Goal: Transaction & Acquisition: Purchase product/service

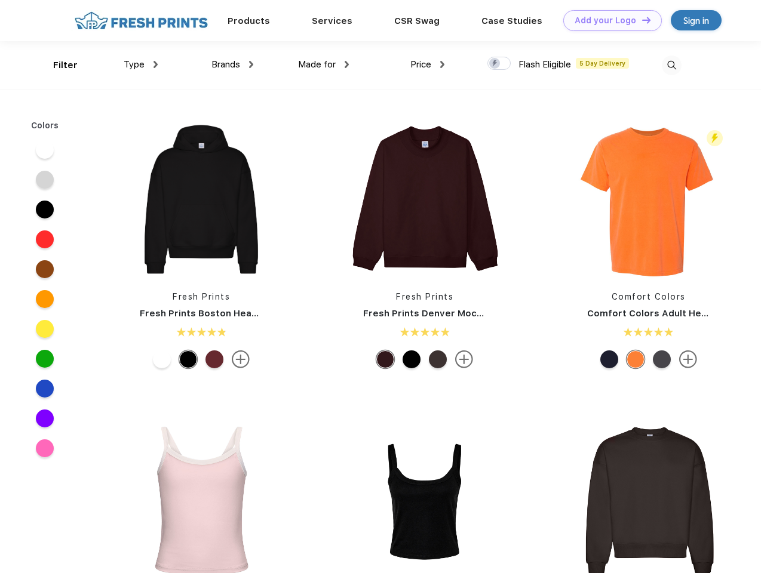
scroll to position [1, 0]
click at [608, 20] on link "Add your Logo Design Tool" at bounding box center [612, 20] width 99 height 21
click at [0, 0] on div "Design Tool" at bounding box center [0, 0] width 0 height 0
click at [641, 20] on link "Add your Logo Design Tool" at bounding box center [612, 20] width 99 height 21
click at [57, 65] on div "Filter" at bounding box center [65, 66] width 24 height 14
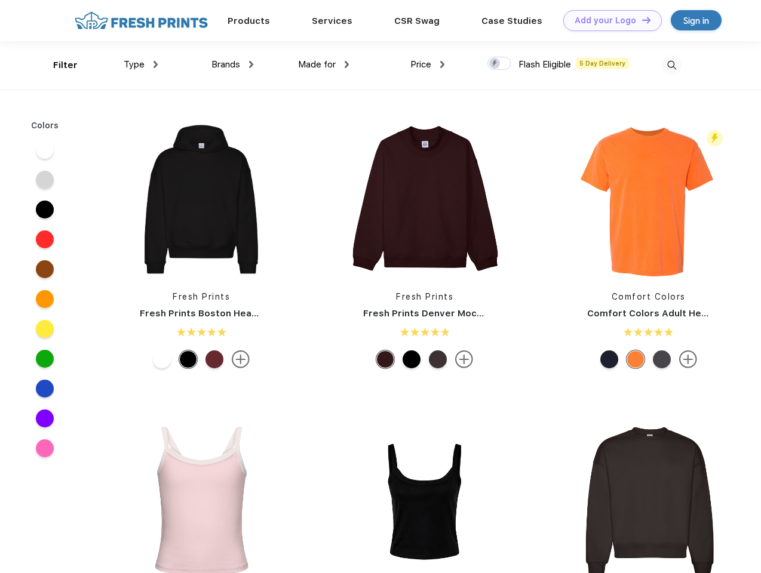
click at [141, 64] on span "Type" at bounding box center [134, 64] width 21 height 11
click at [232, 64] on span "Brands" at bounding box center [225, 64] width 29 height 11
click at [324, 64] on span "Made for" at bounding box center [317, 64] width 38 height 11
click at [428, 64] on span "Price" at bounding box center [420, 64] width 21 height 11
click at [499, 64] on div at bounding box center [498, 63] width 23 height 13
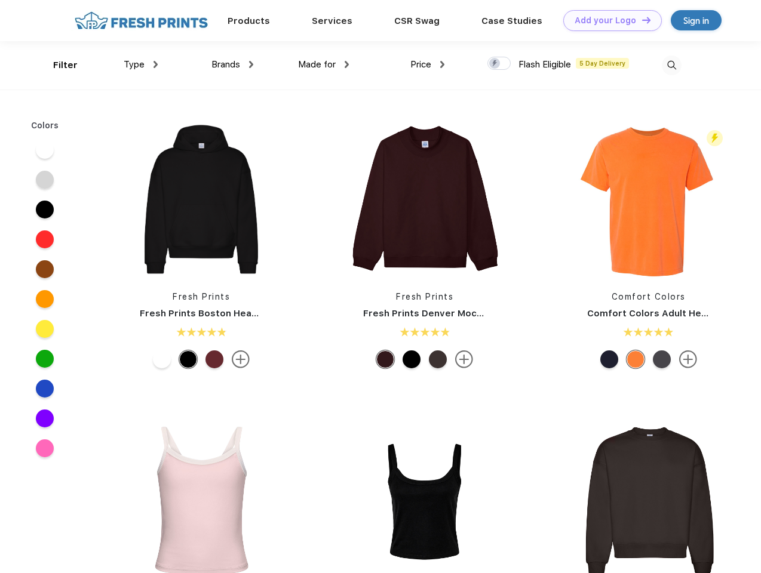
click at [495, 64] on input "checkbox" at bounding box center [491, 60] width 8 height 8
click at [671, 65] on img at bounding box center [672, 66] width 20 height 20
